Goal: Task Accomplishment & Management: Use online tool/utility

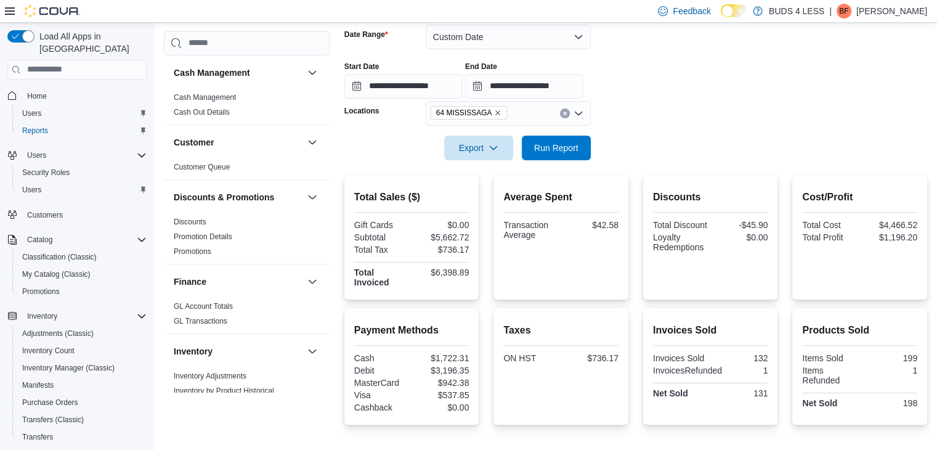
scroll to position [555, 0]
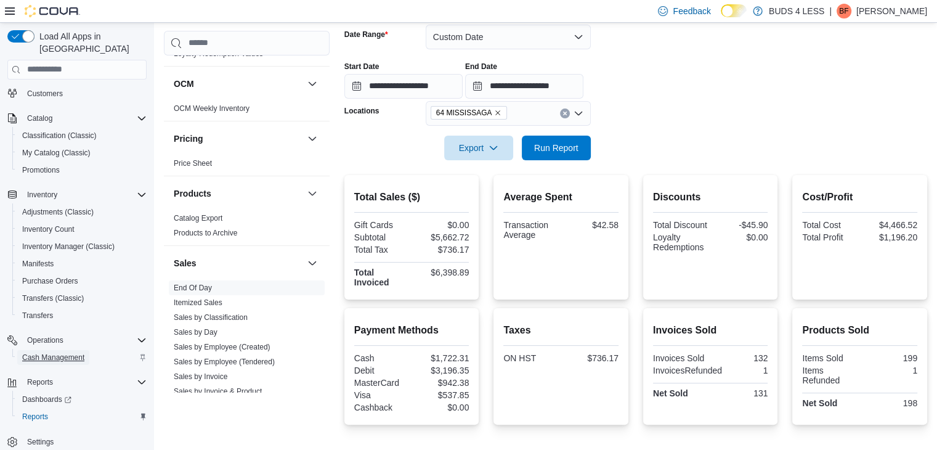
click at [62, 352] on span "Cash Management" at bounding box center [53, 357] width 62 height 10
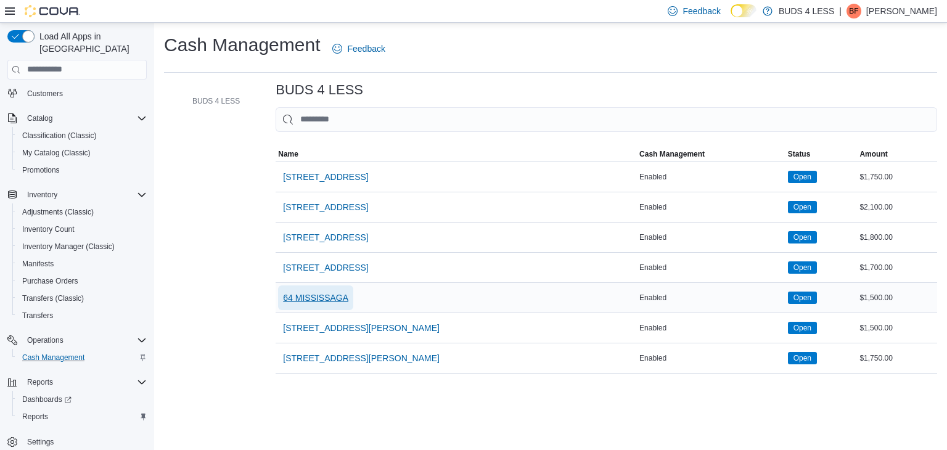
click at [306, 295] on span "64 MISSISSAGA" at bounding box center [315, 297] width 65 height 12
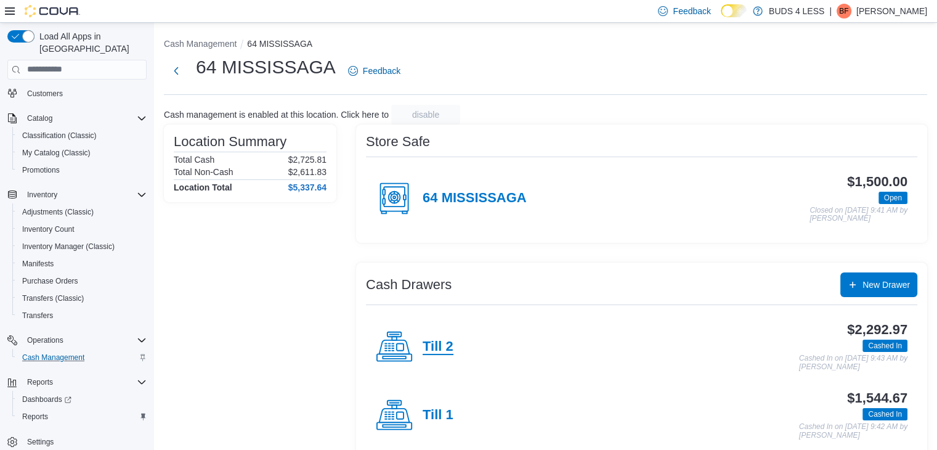
click at [437, 351] on h4 "Till 2" at bounding box center [438, 347] width 31 height 16
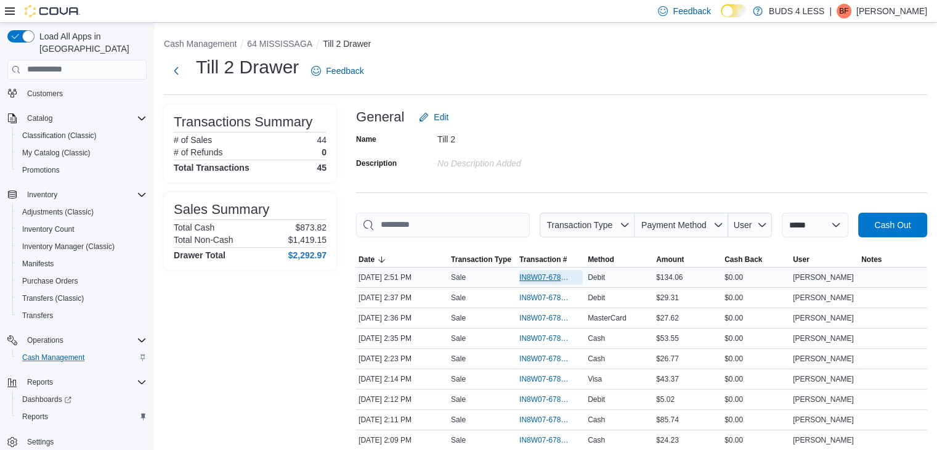
click at [541, 277] on span "IN8W07-678654" at bounding box center [544, 277] width 51 height 10
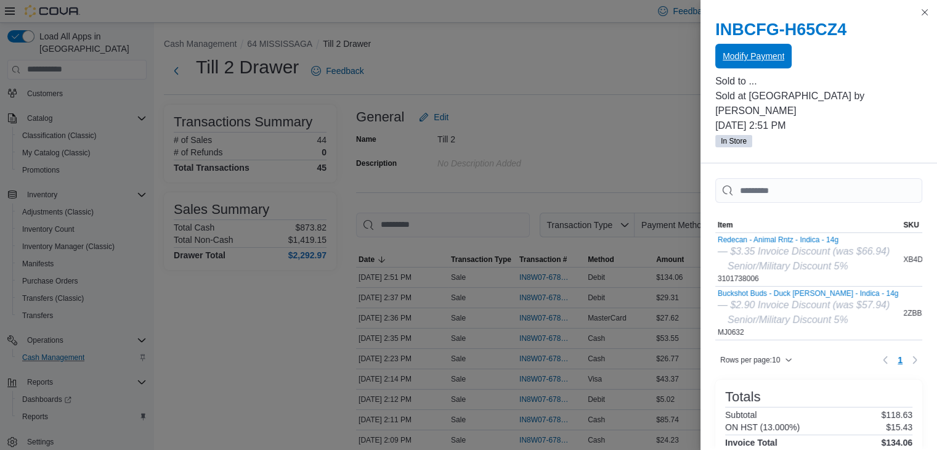
click at [754, 54] on span "Modify Payment" at bounding box center [754, 56] width 62 height 12
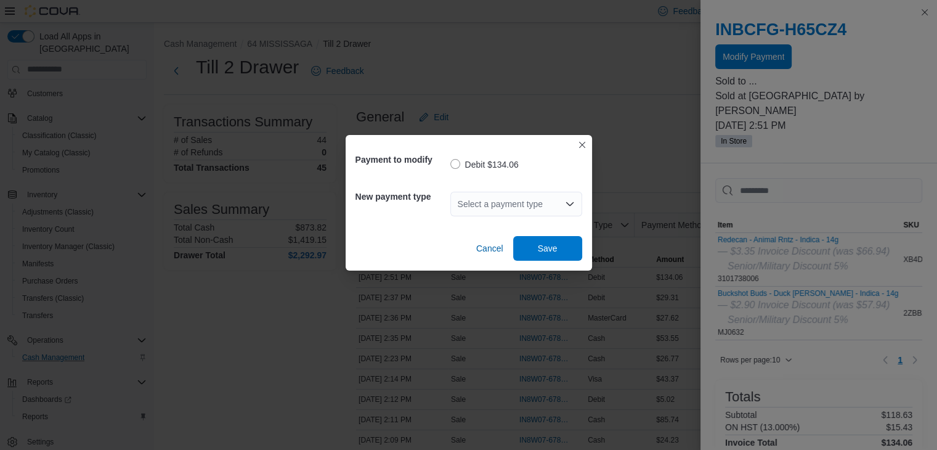
click at [496, 202] on div "Select a payment type" at bounding box center [516, 204] width 132 height 25
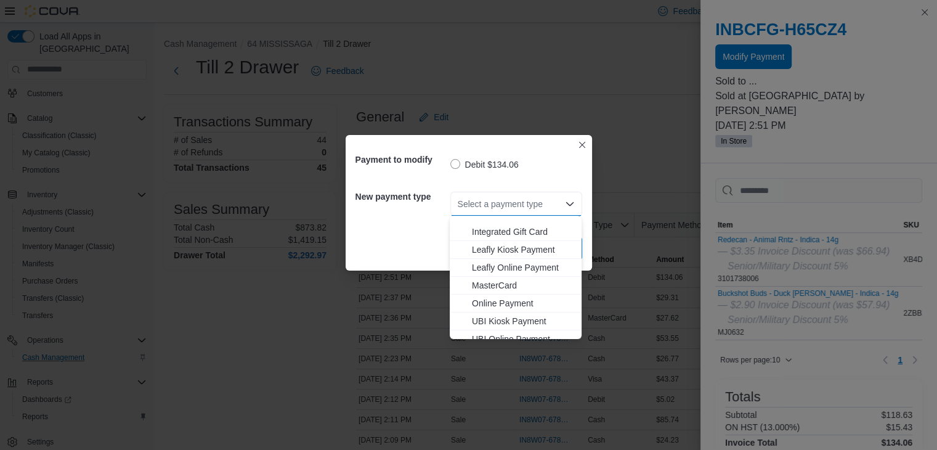
scroll to position [163, 0]
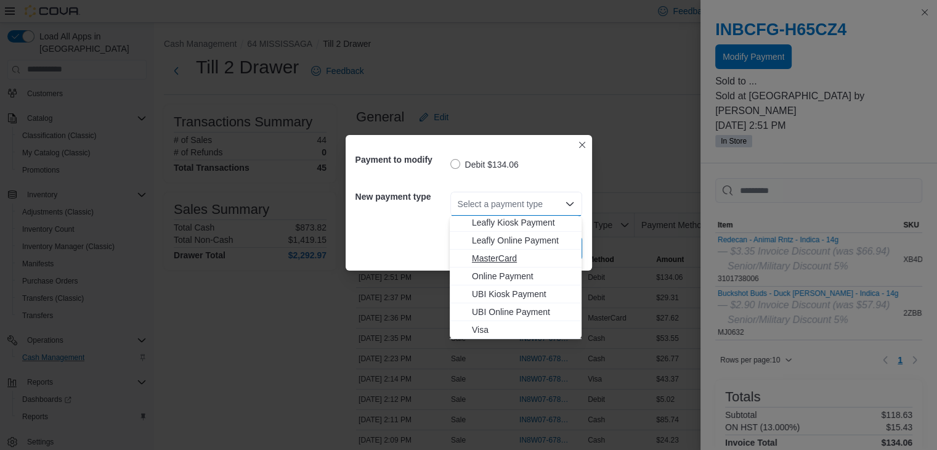
click at [491, 256] on span "MasterCard" at bounding box center [523, 258] width 102 height 12
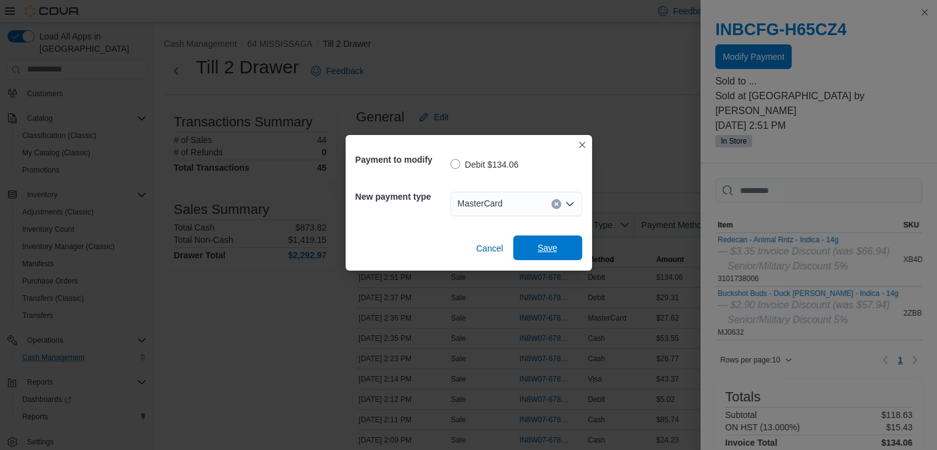
click at [539, 242] on span "Save" at bounding box center [548, 248] width 20 height 12
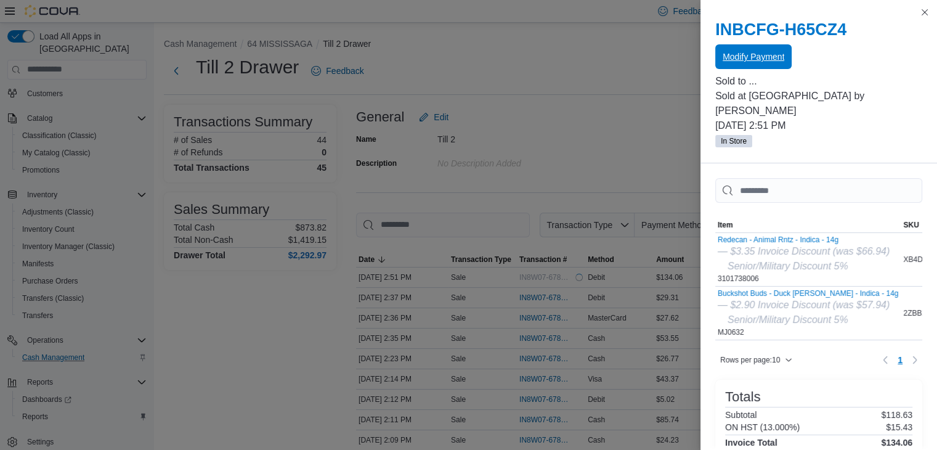
scroll to position [0, 0]
click at [922, 12] on button "Close this dialog" at bounding box center [925, 11] width 15 height 15
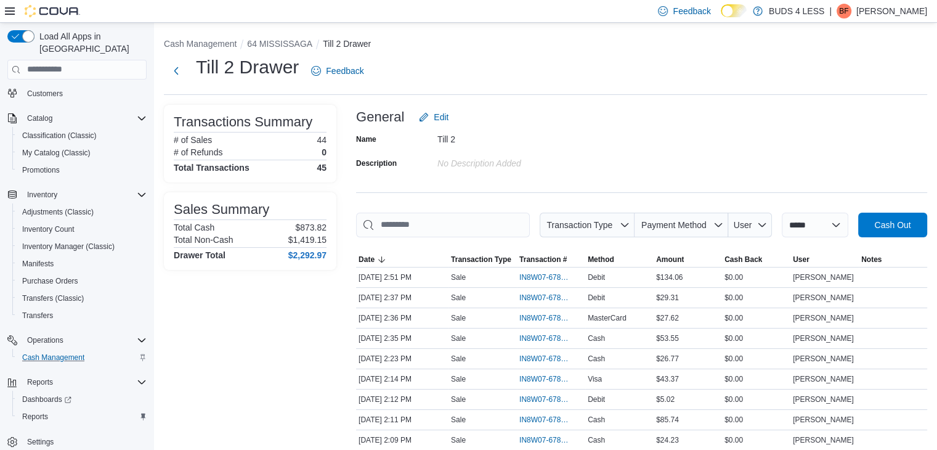
click at [543, 77] on div "Till 2 Drawer Feedback" at bounding box center [546, 71] width 764 height 32
click at [277, 44] on button "64 MISSISSAGA" at bounding box center [279, 44] width 65 height 10
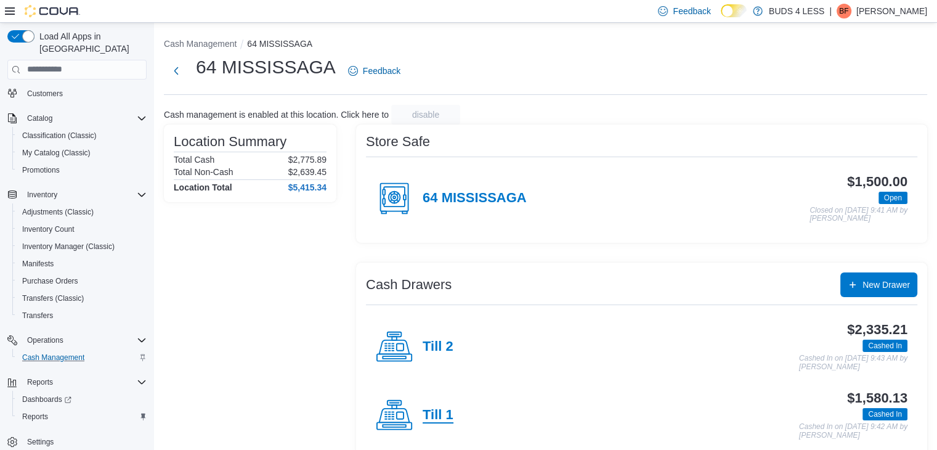
click at [439, 416] on h4 "Till 1" at bounding box center [438, 415] width 31 height 16
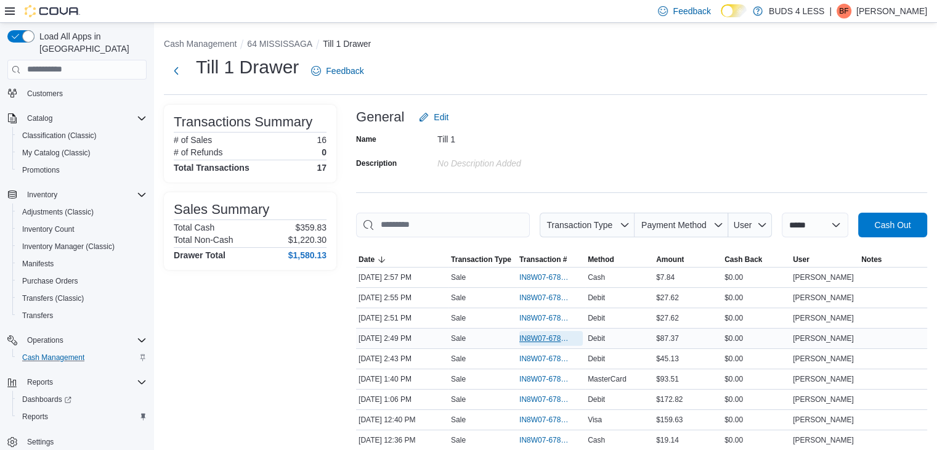
click at [530, 336] on span "IN8W07-678651" at bounding box center [544, 338] width 51 height 10
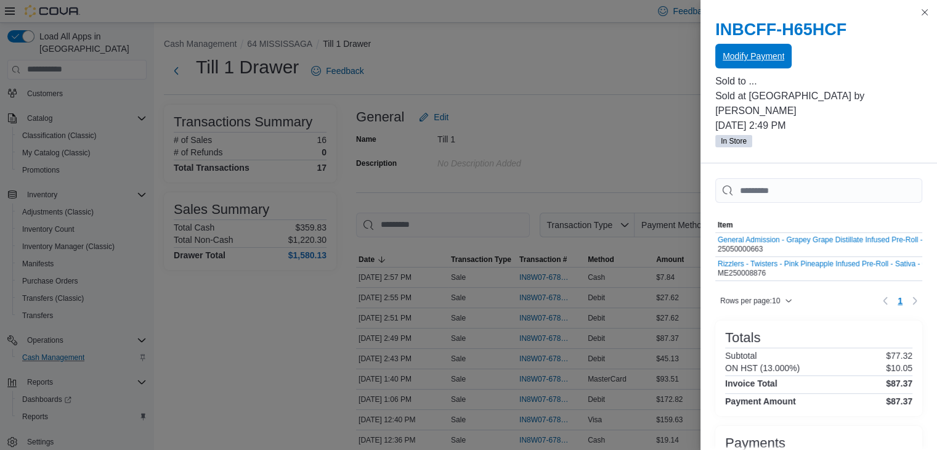
click at [749, 55] on span "Modify Payment" at bounding box center [754, 56] width 62 height 12
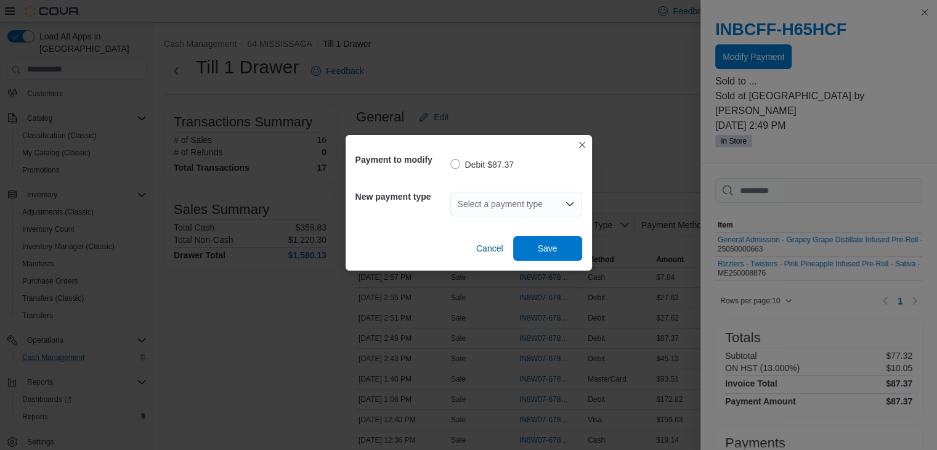
click at [568, 206] on icon "Open list of options" at bounding box center [570, 204] width 10 height 10
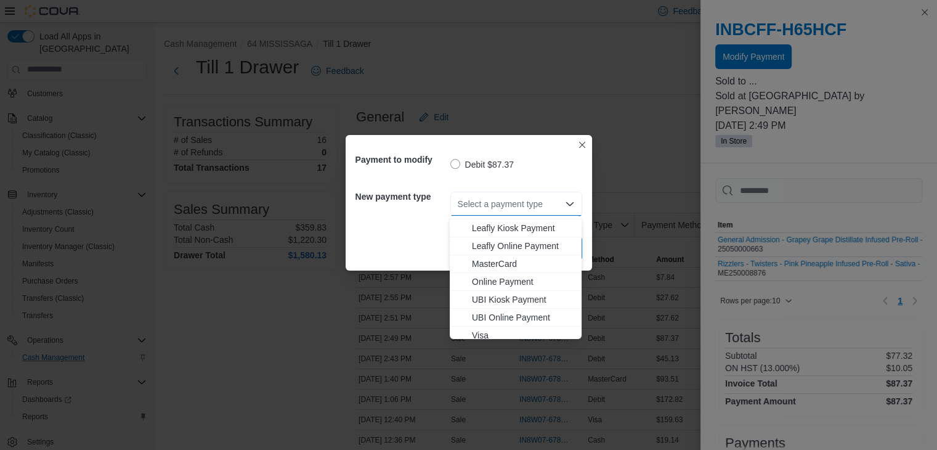
scroll to position [163, 0]
click at [486, 260] on span "MasterCard" at bounding box center [523, 258] width 102 height 12
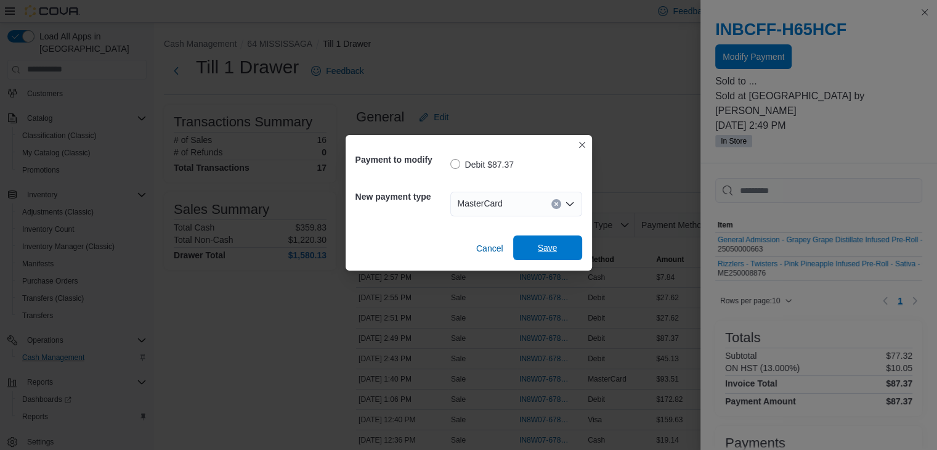
click at [540, 246] on span "Save" at bounding box center [548, 248] width 20 height 12
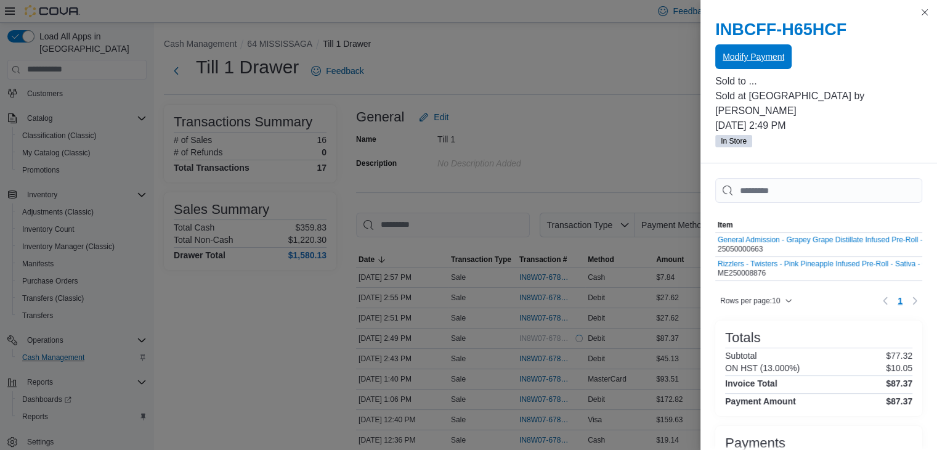
scroll to position [0, 0]
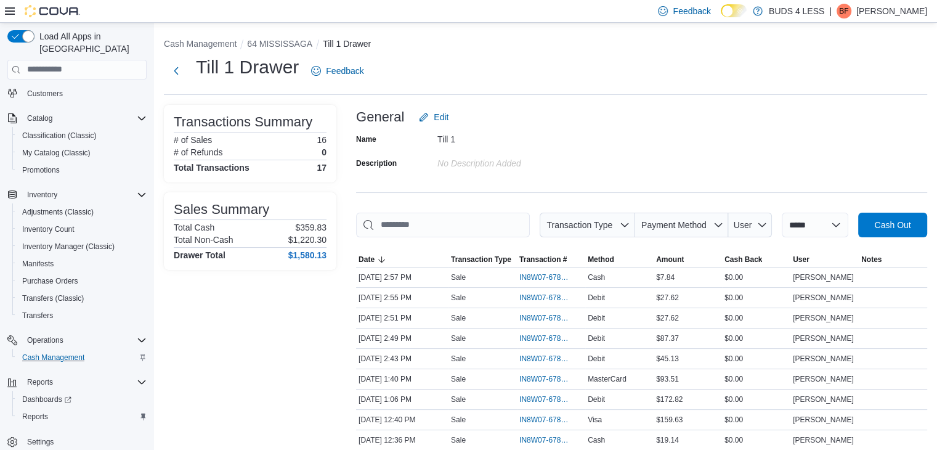
click at [624, 148] on div "Name Till 1 Description No Description added" at bounding box center [641, 150] width 571 height 43
click at [75, 352] on span "Cash Management" at bounding box center [53, 357] width 62 height 10
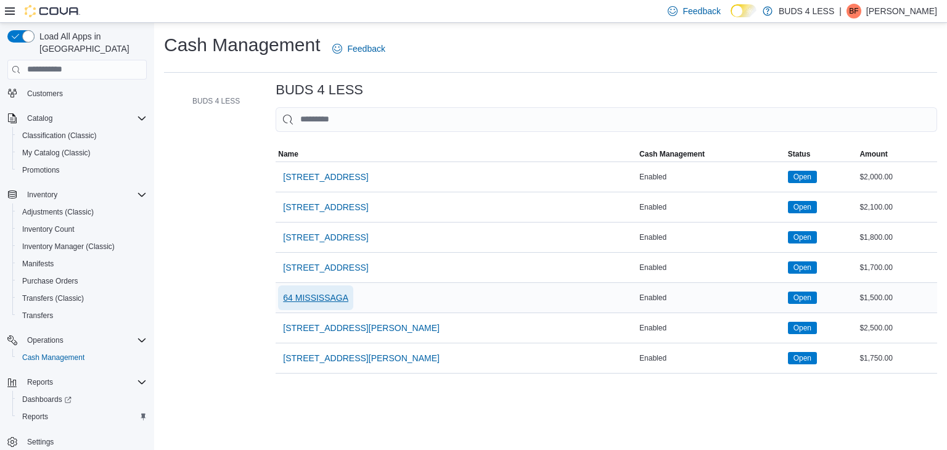
click at [322, 295] on span "64 MISSISSAGA" at bounding box center [315, 297] width 65 height 12
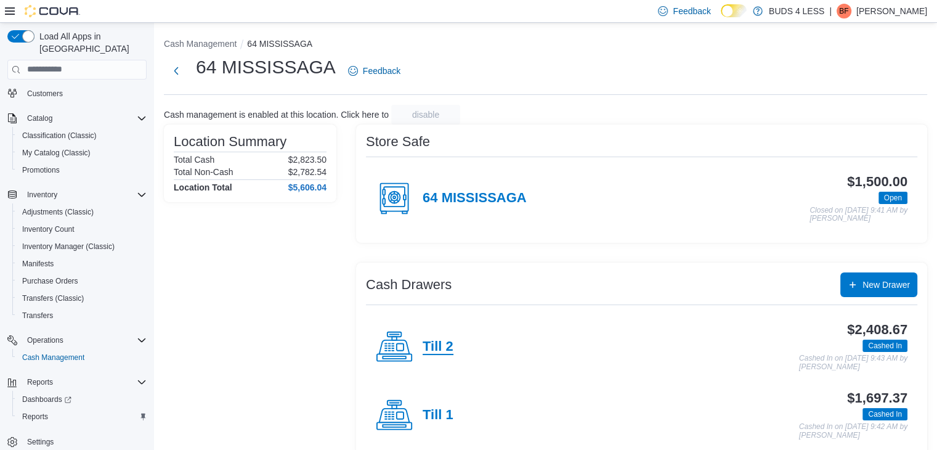
click at [428, 349] on h4 "Till 2" at bounding box center [438, 347] width 31 height 16
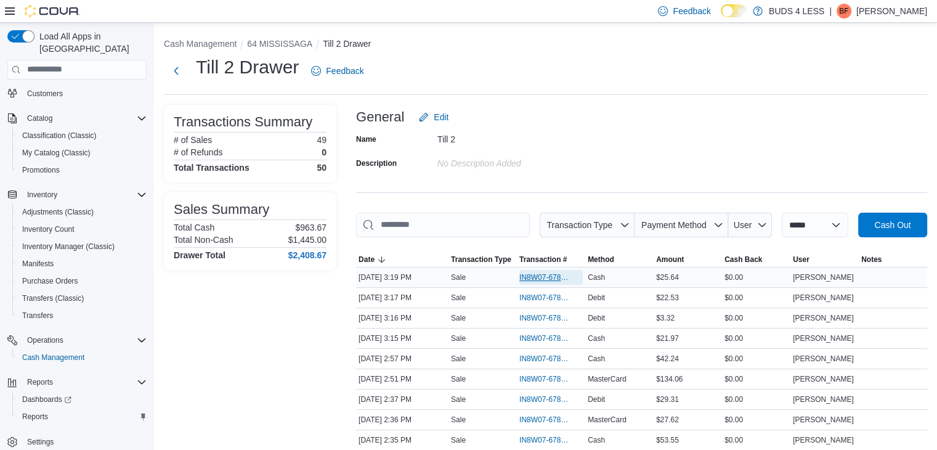
click at [552, 274] on span "IN8W07-678696" at bounding box center [544, 277] width 51 height 10
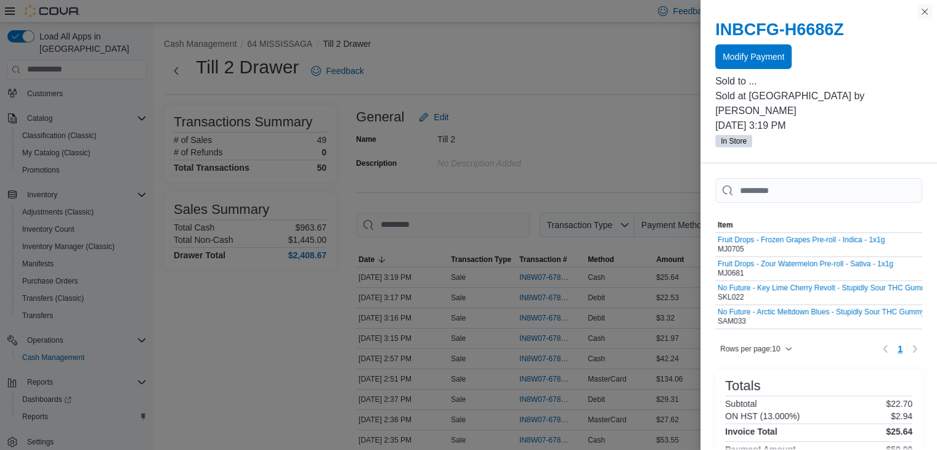
click at [924, 10] on button "Close this dialog" at bounding box center [925, 11] width 15 height 15
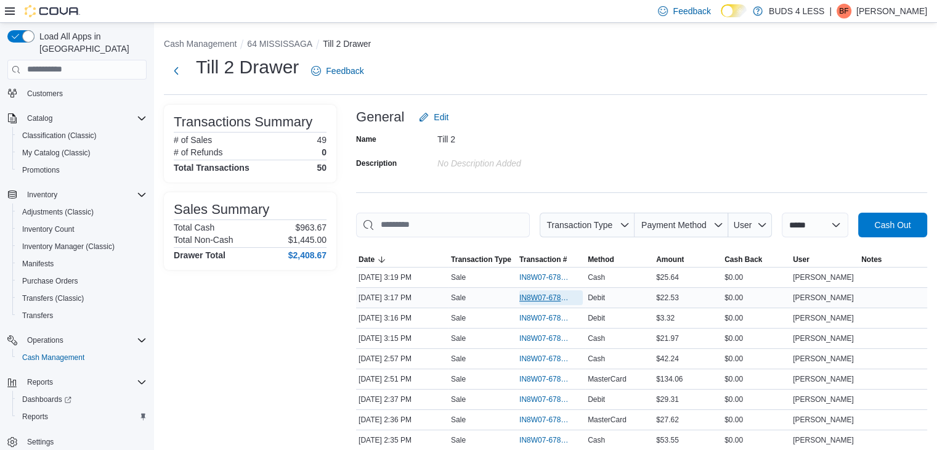
click at [553, 296] on span "IN8W07-678694" at bounding box center [544, 298] width 51 height 10
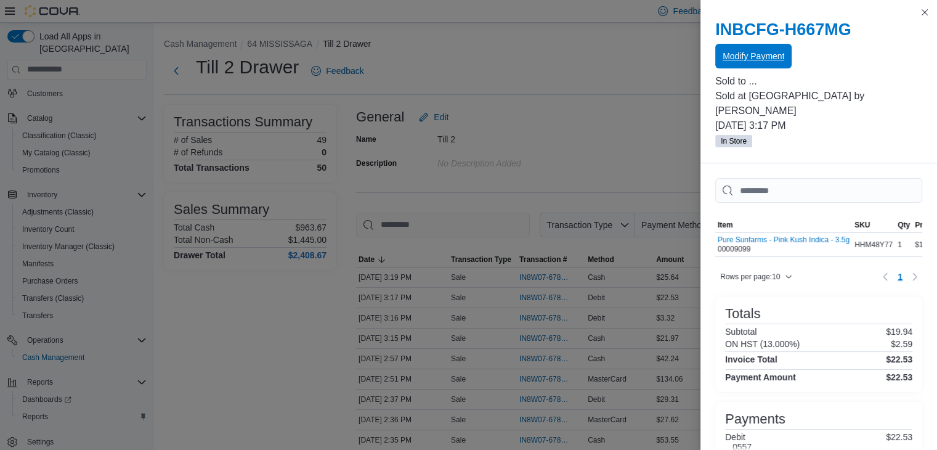
click at [738, 56] on span "Modify Payment" at bounding box center [754, 56] width 62 height 12
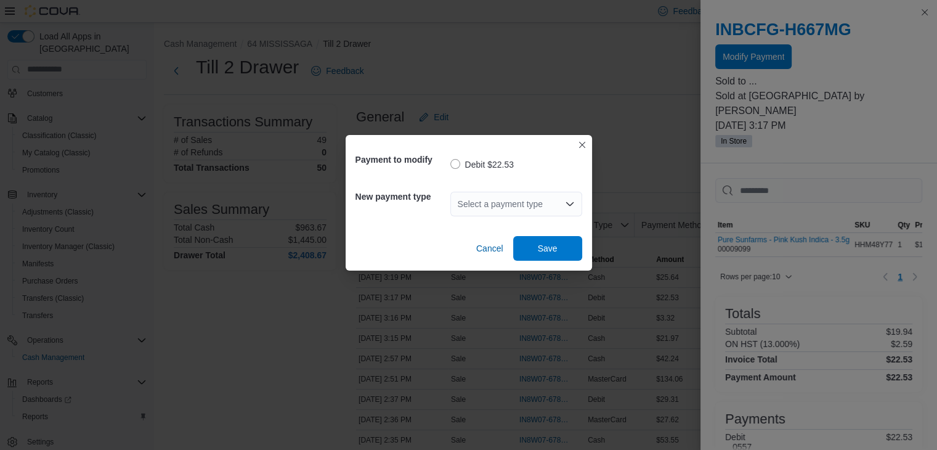
click at [487, 202] on div "Select a payment type" at bounding box center [516, 204] width 132 height 25
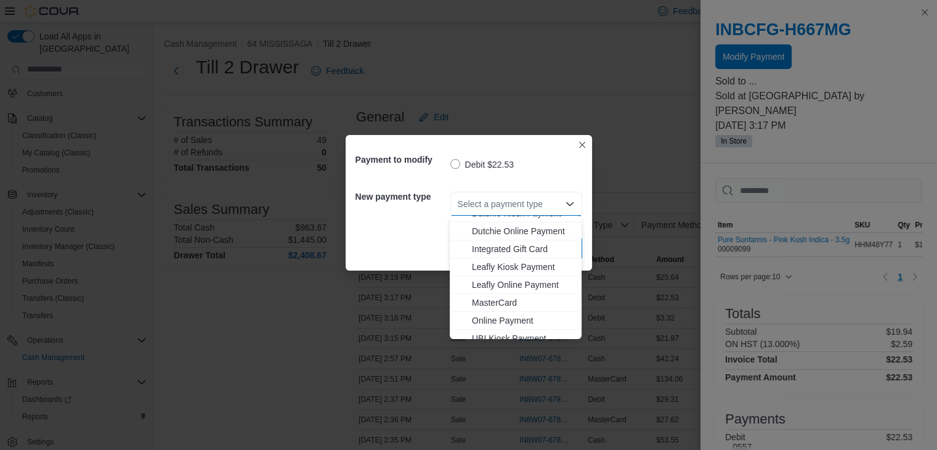
scroll to position [123, 0]
click at [498, 296] on span "MasterCard" at bounding box center [523, 297] width 102 height 12
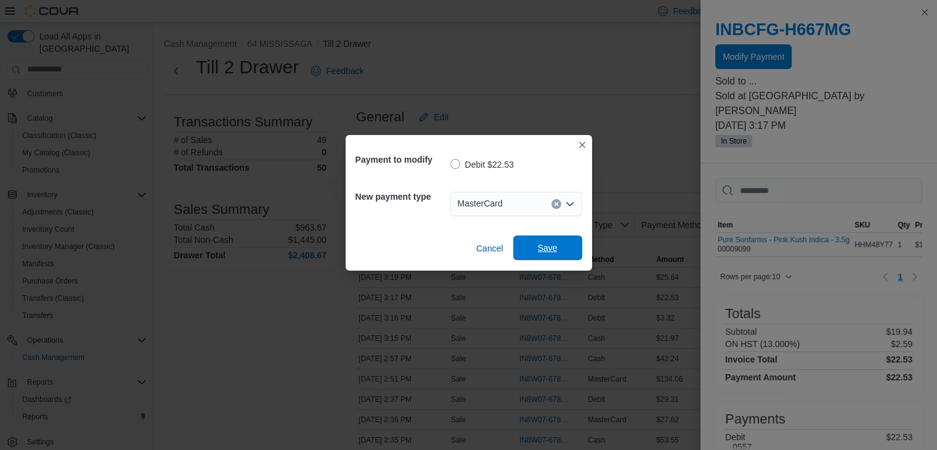
click at [545, 243] on span "Save" at bounding box center [548, 248] width 20 height 12
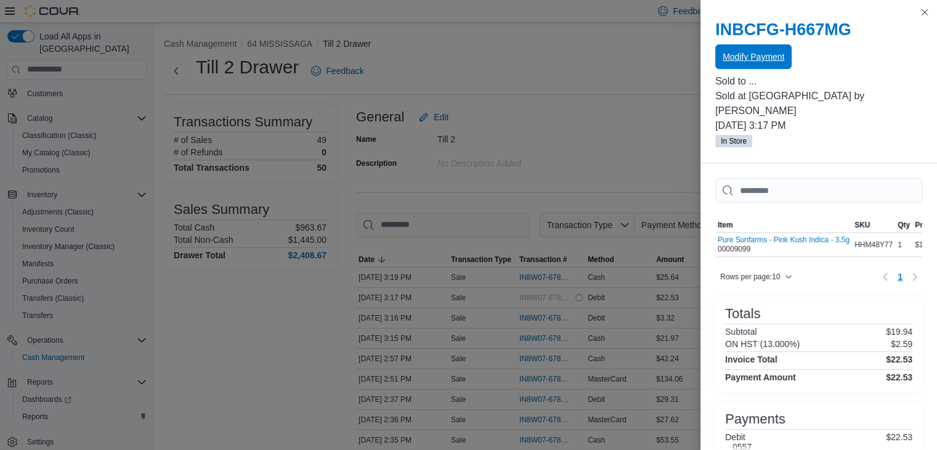
scroll to position [0, 0]
click at [922, 9] on button "Close this dialog" at bounding box center [925, 11] width 15 height 15
